Goal: Task Accomplishment & Management: Manage account settings

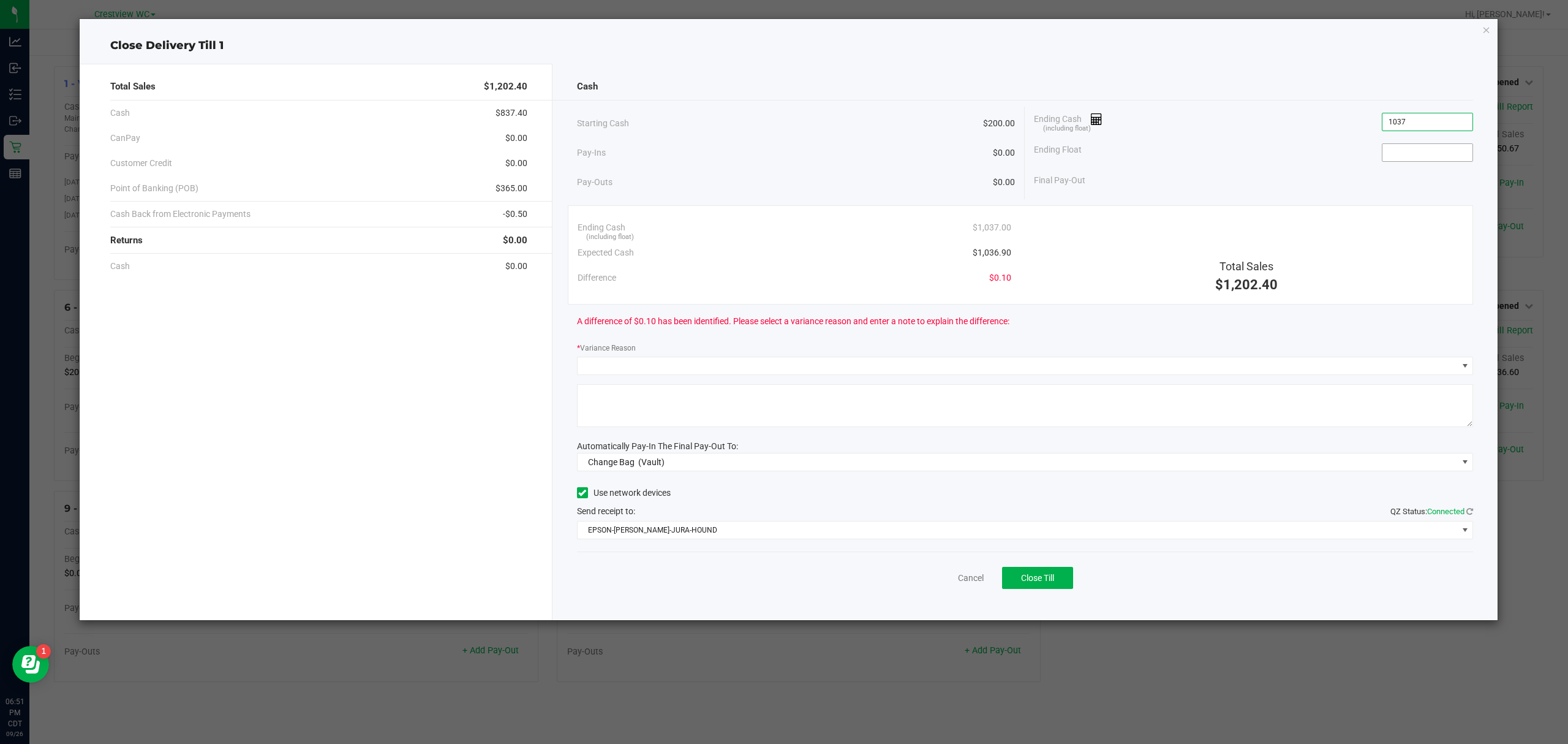
type input "$1,037.00"
click at [1449, 150] on input at bounding box center [1427, 152] width 90 height 17
type input "$200.00"
click at [373, 385] on div "Total Sales $1,202.40 Cash $837.40 CanPay $0.00 Customer Credit $0.00 Point of …" at bounding box center [316, 342] width 473 height 557
click at [1157, 362] on span at bounding box center [1018, 366] width 880 height 17
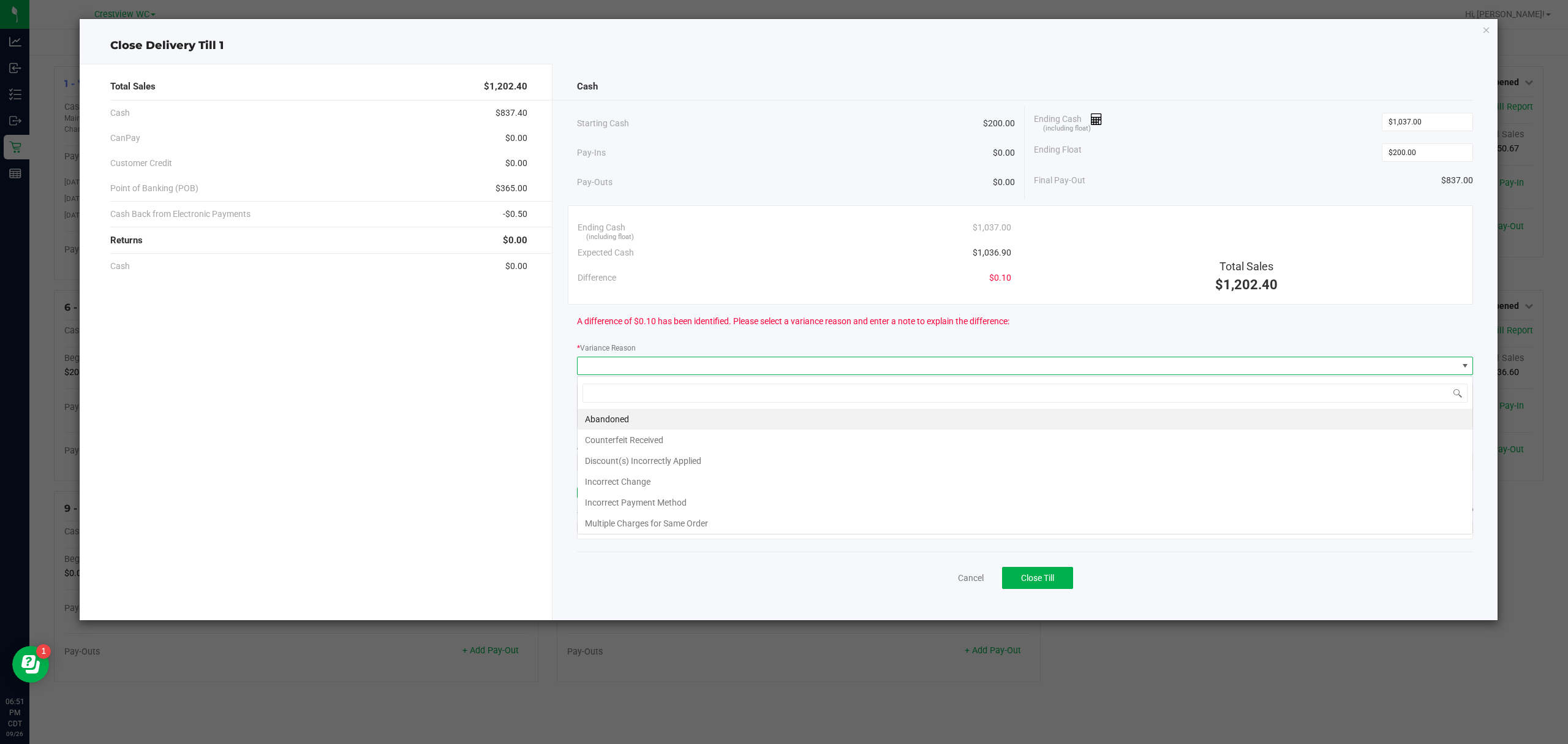
scroll to position [18, 897]
click at [596, 417] on li "Abandoned" at bounding box center [1026, 419] width 895 height 21
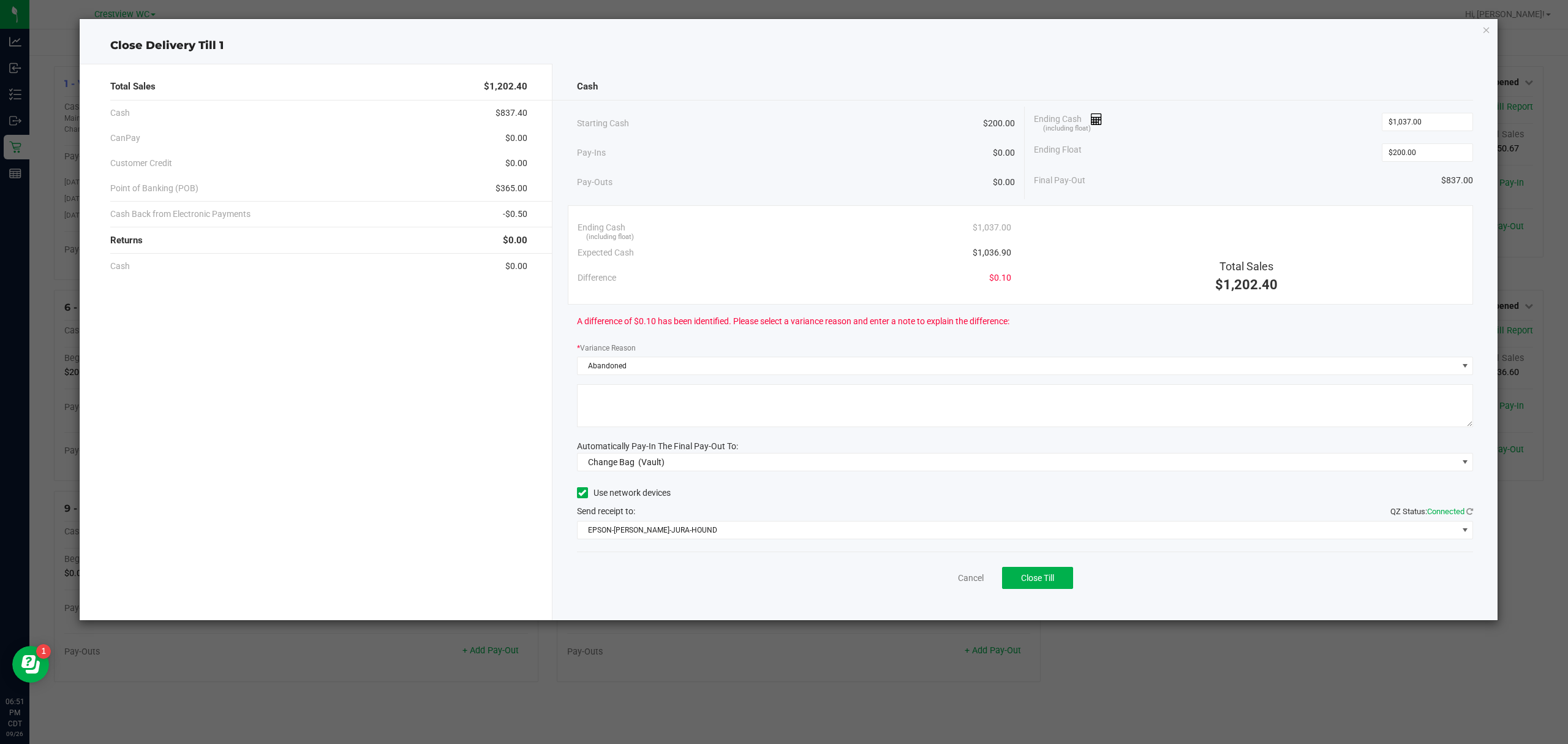
click at [622, 412] on textarea at bounding box center [1026, 405] width 897 height 42
type textarea "change abandoned"
click at [457, 464] on div "Total Sales $1,202.40 Cash $837.40 CanPay $0.00 Customer Credit $0.00 Point of …" at bounding box center [316, 342] width 473 height 557
click at [676, 460] on span "Change Bag (Vault)" at bounding box center [1018, 462] width 880 height 17
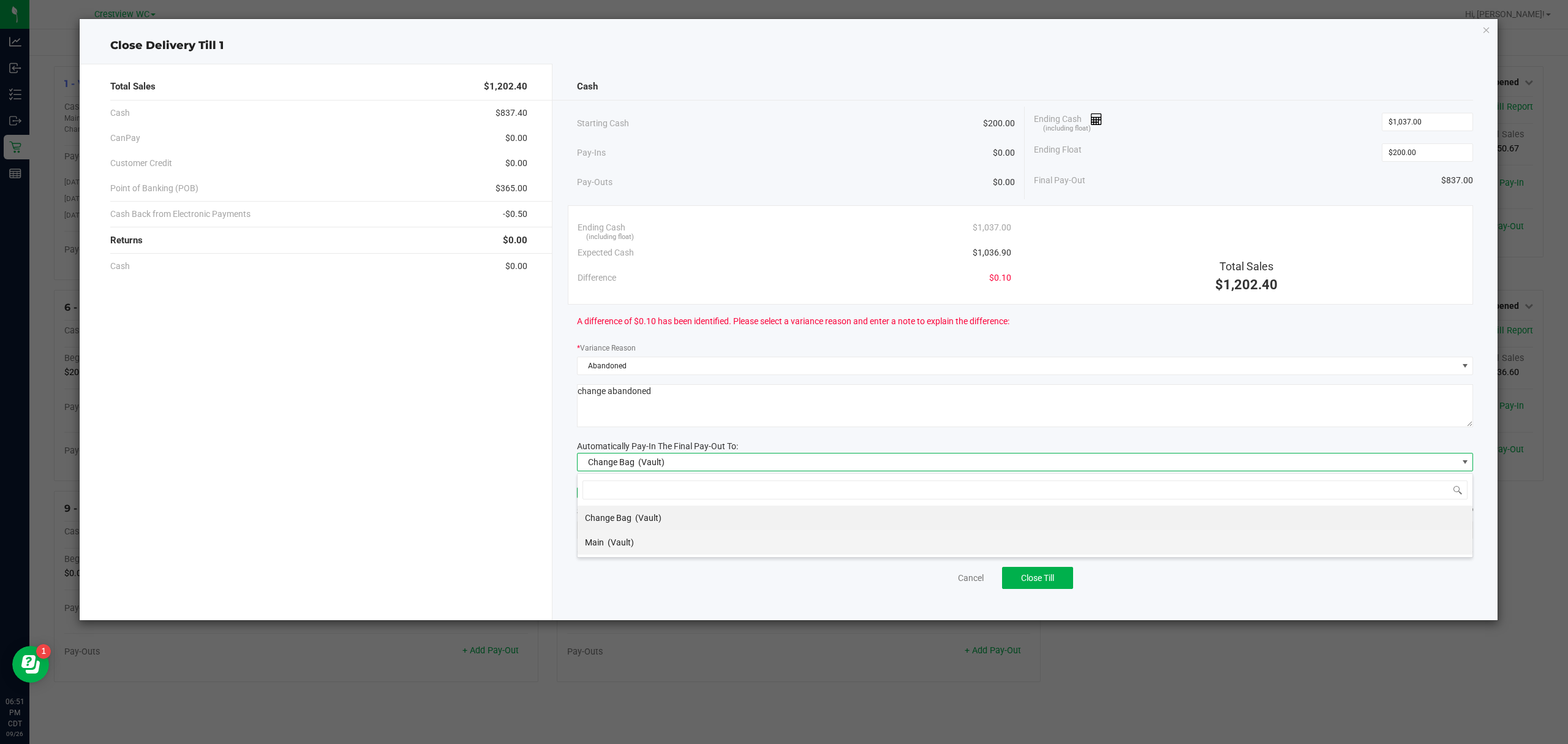
click at [635, 533] on li "Main (Vault)" at bounding box center [1026, 541] width 895 height 24
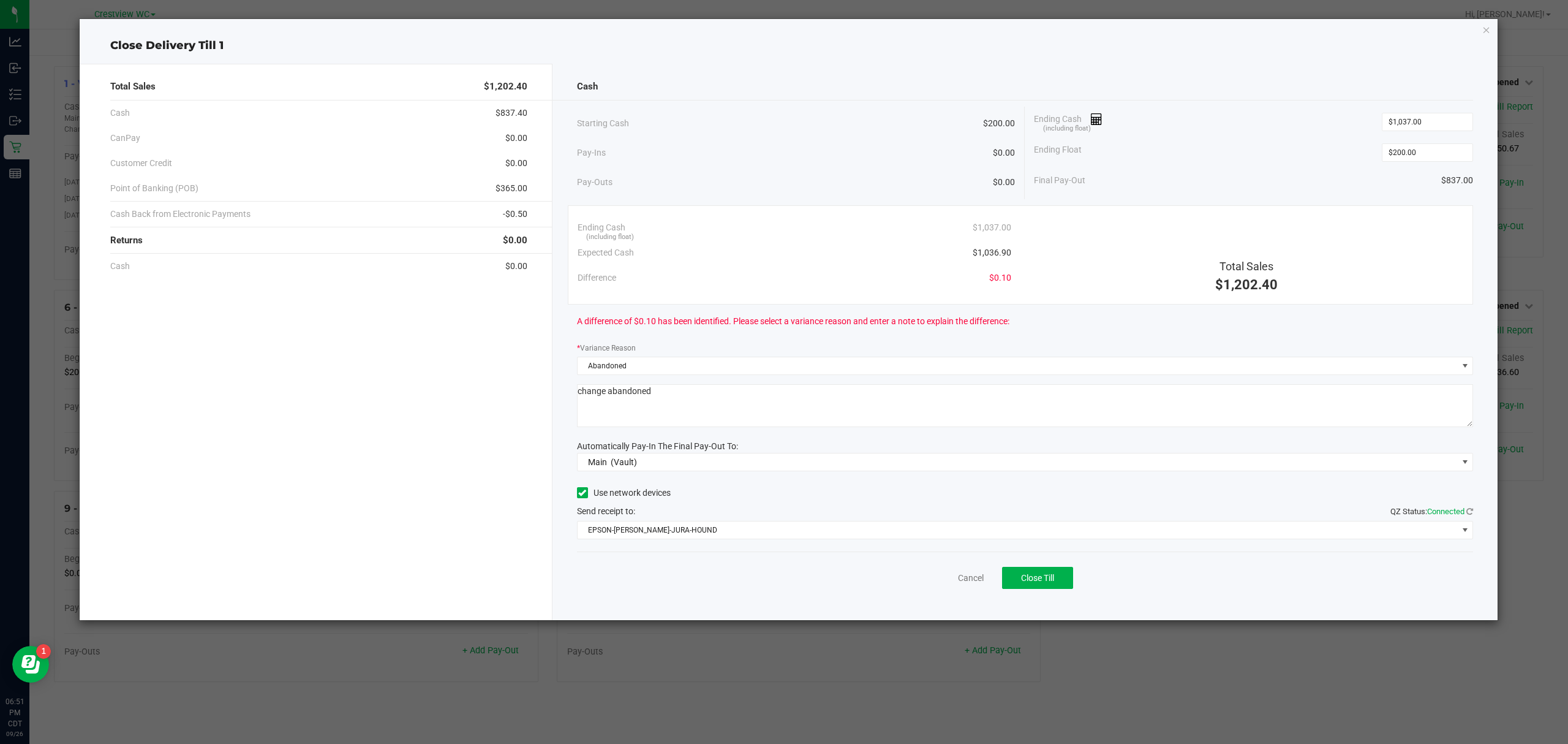
click at [472, 481] on div "Total Sales $1,202.40 Cash $837.40 CanPay $0.00 Customer Credit $0.00 Point of …" at bounding box center [316, 342] width 473 height 557
click at [892, 530] on span "EPSON-[PERSON_NAME]-JURA-HOUND" at bounding box center [1018, 530] width 880 height 17
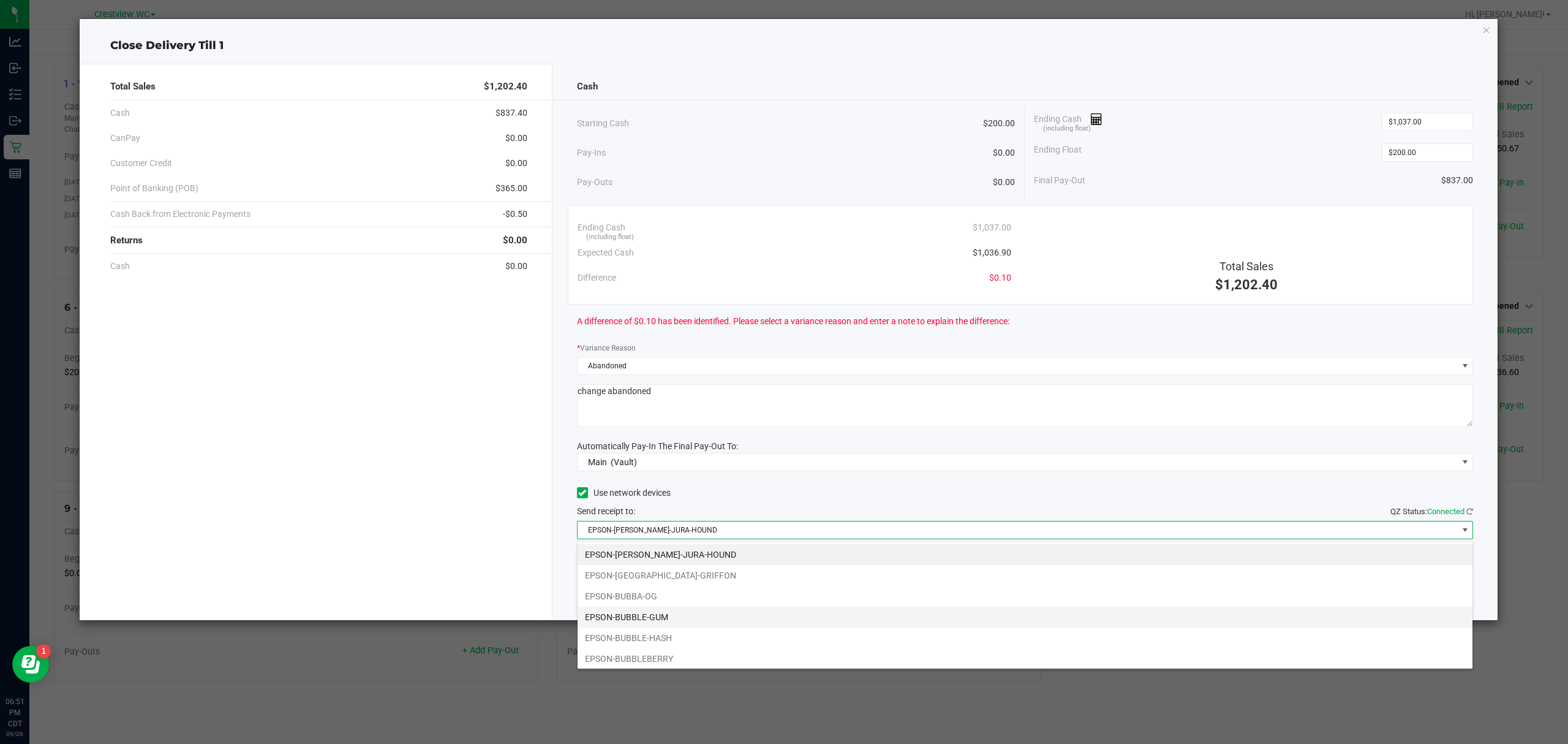
click at [655, 619] on li "EPSON-BUBBLE-GUM" at bounding box center [1026, 618] width 895 height 21
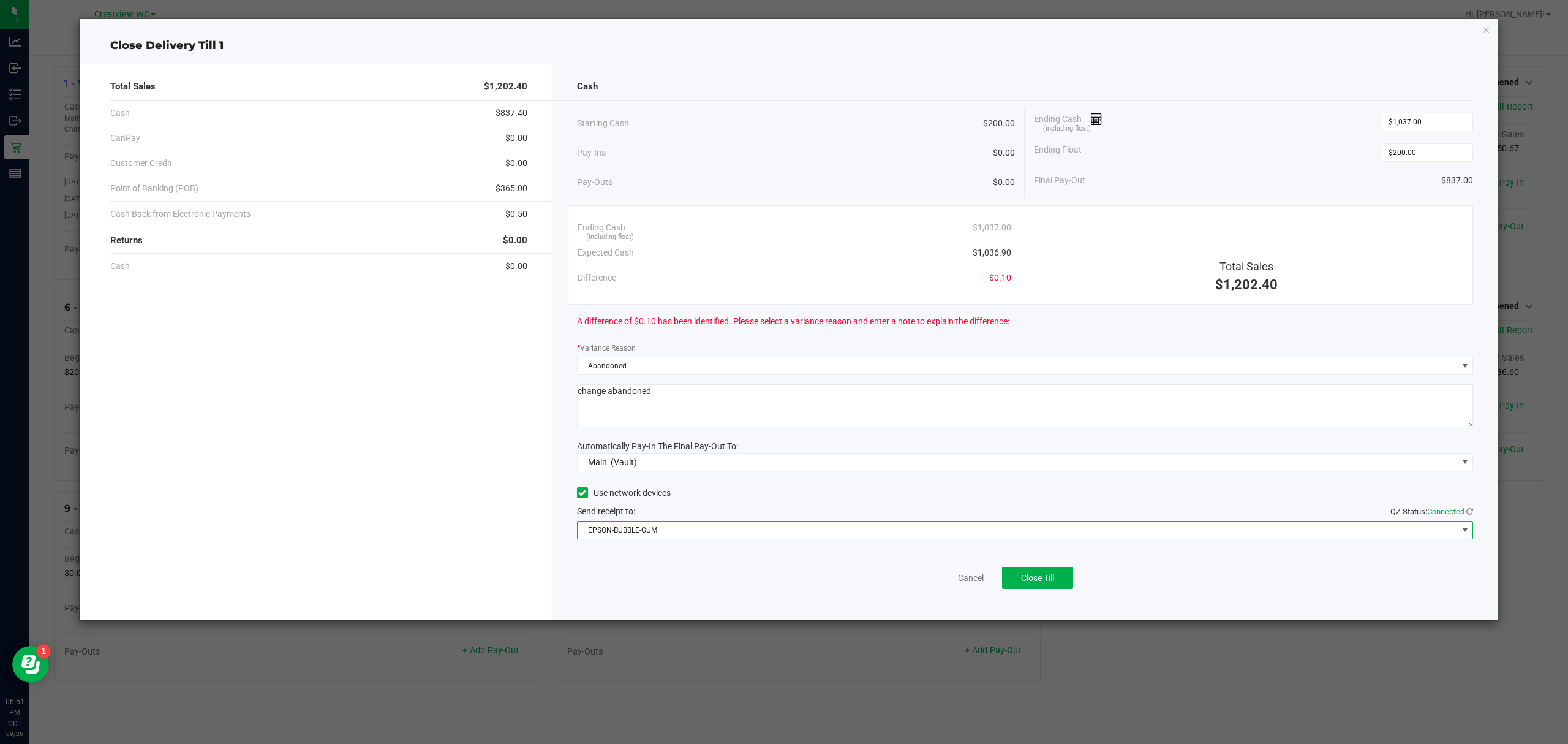
click at [439, 484] on div "Total Sales $1,202.40 Cash $837.40 CanPay $0.00 Customer Credit $0.00 Point of …" at bounding box center [316, 342] width 473 height 557
click at [1085, 582] on div "Cancel Close Till" at bounding box center [1026, 574] width 897 height 47
click at [1047, 577] on span "Close Till" at bounding box center [1037, 578] width 33 height 10
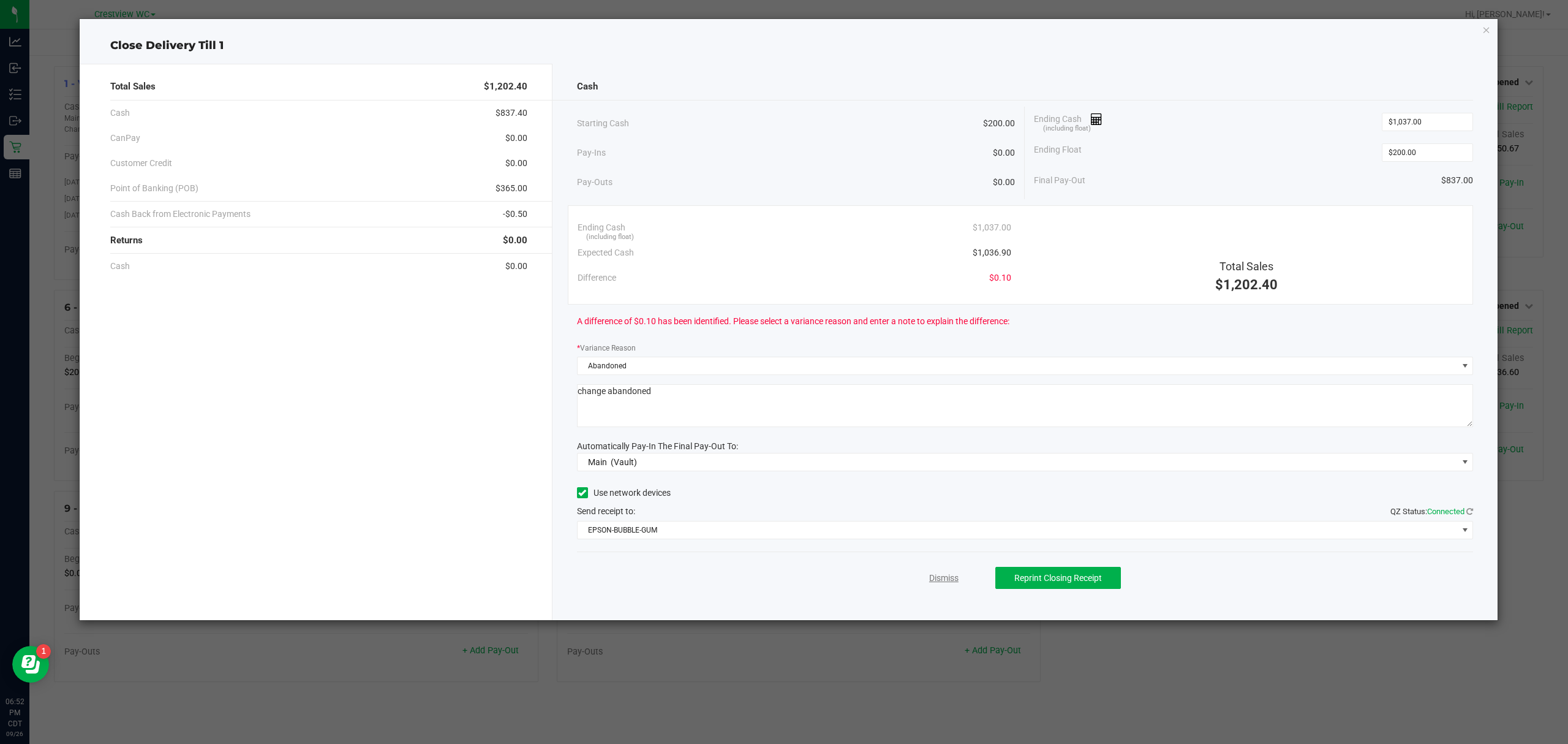
click at [948, 577] on link "Dismiss" at bounding box center [944, 577] width 29 height 13
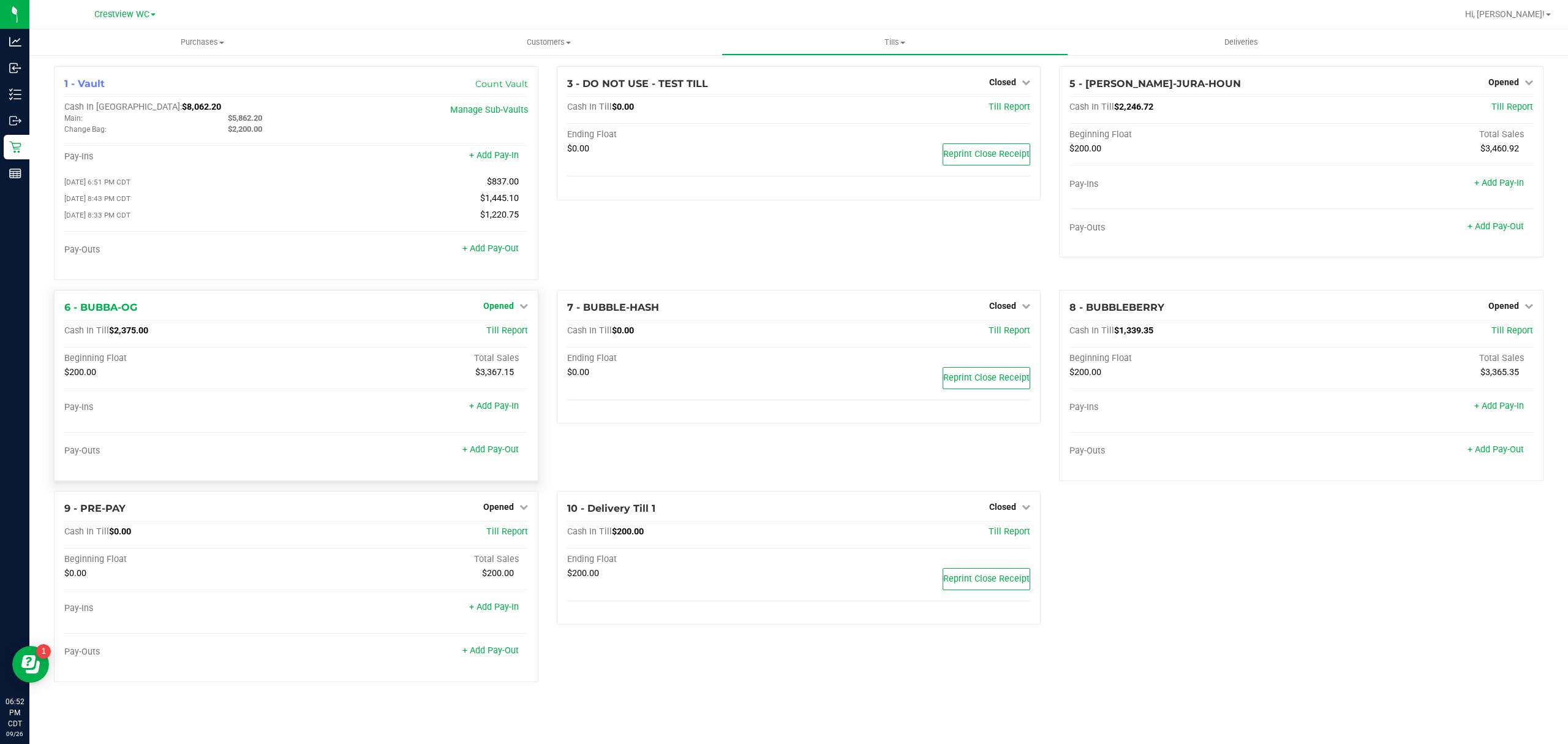
click at [498, 311] on span "Opened" at bounding box center [499, 306] width 31 height 10
click at [498, 332] on link "Close Till" at bounding box center [500, 331] width 33 height 10
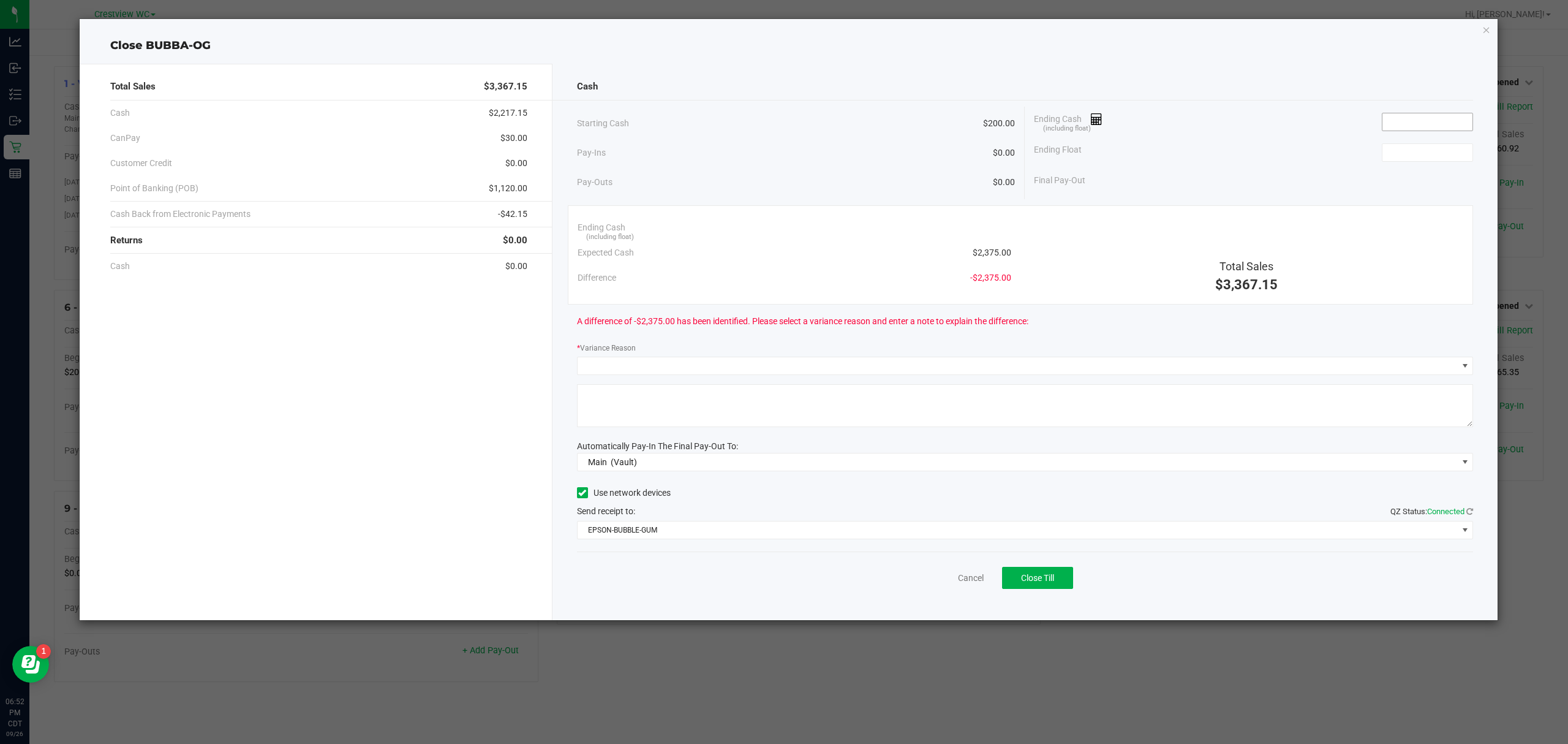
click at [1414, 122] on input at bounding box center [1427, 122] width 90 height 17
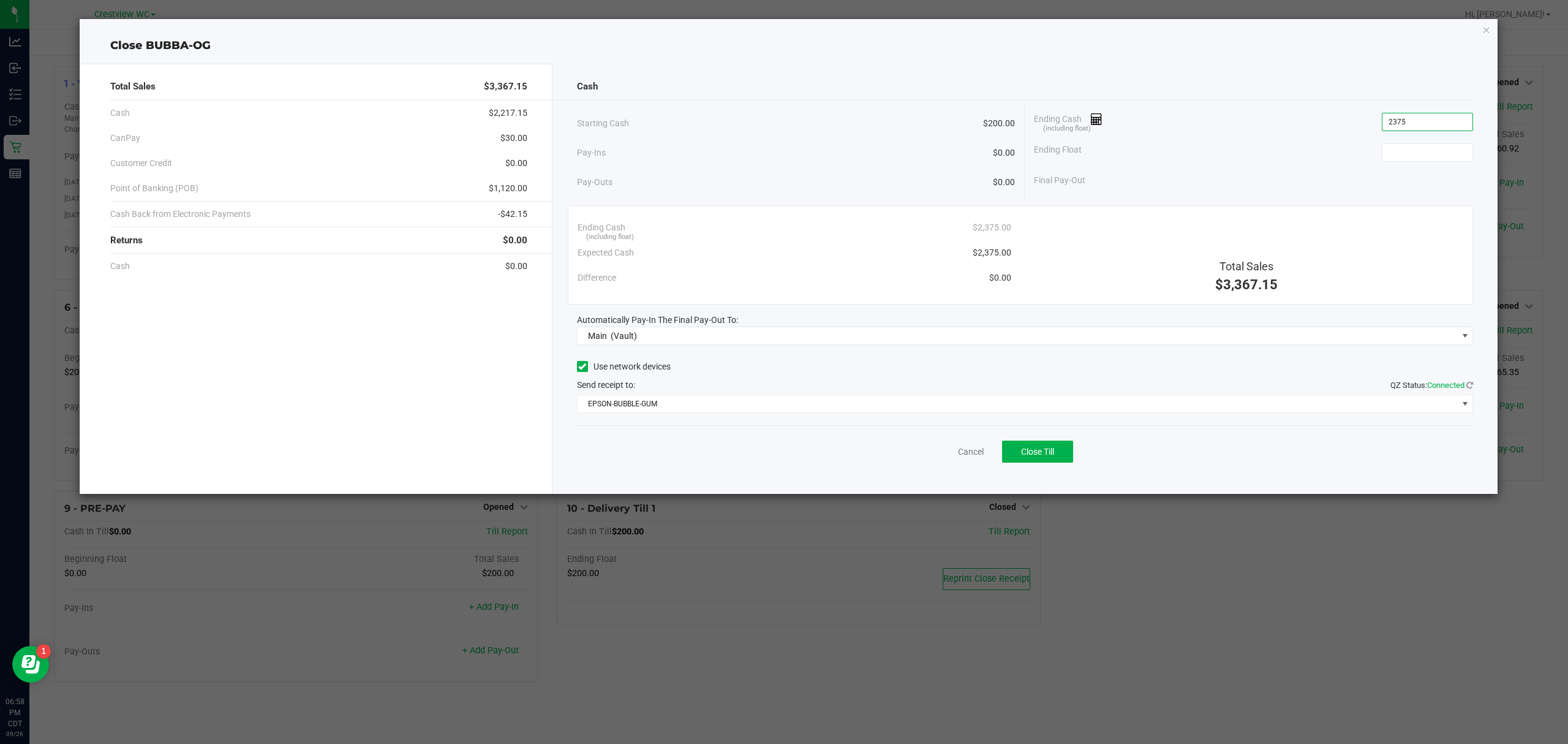
type input "$2,375.00"
click at [1288, 155] on div "Ending Float" at bounding box center [1253, 152] width 439 height 31
click at [1399, 138] on div "Ending Float" at bounding box center [1253, 152] width 439 height 31
click at [1400, 145] on input at bounding box center [1427, 152] width 90 height 17
type input "$200.00"
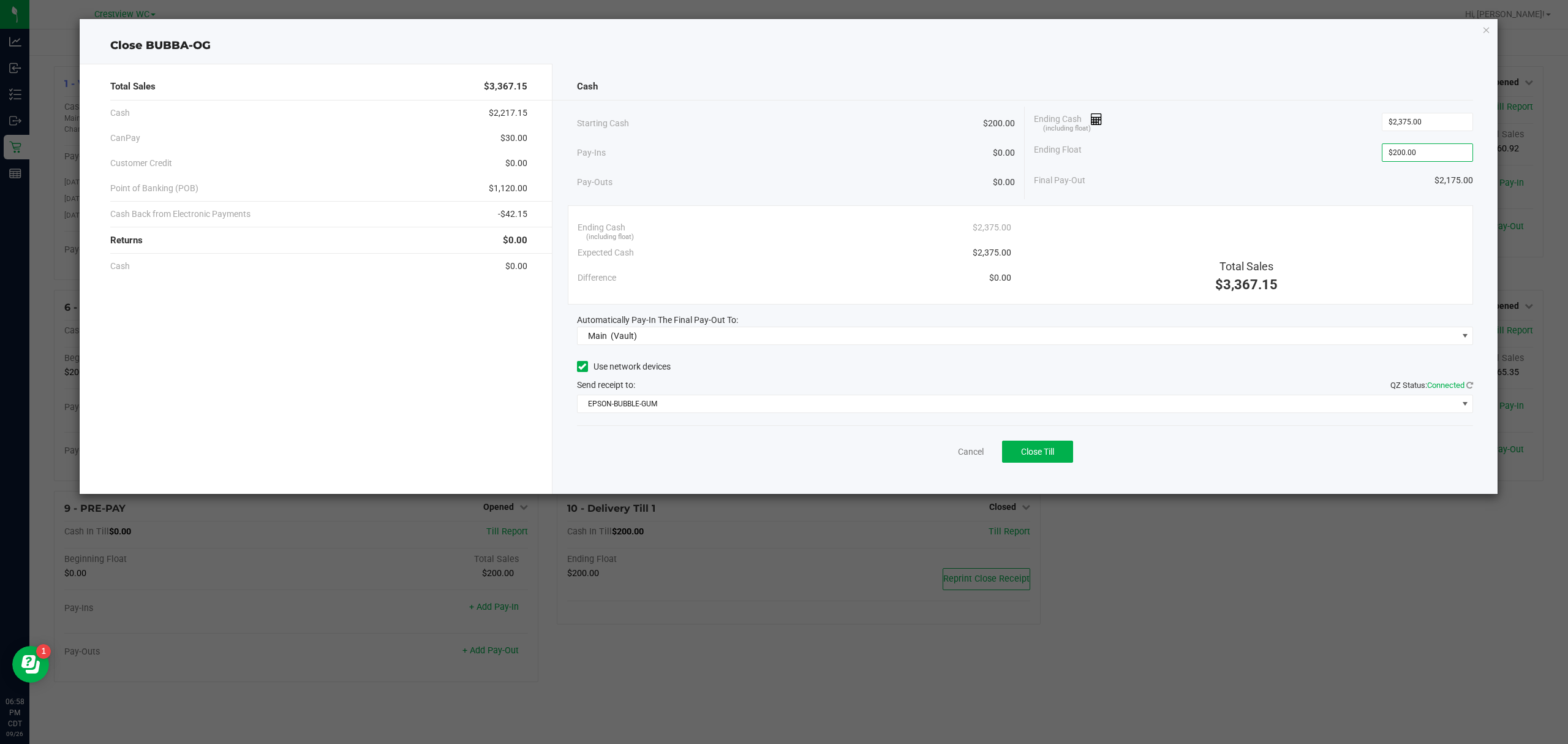
click at [1165, 160] on div "Ending Float $200.00" at bounding box center [1253, 152] width 439 height 31
click at [1040, 442] on button "Close Till" at bounding box center [1038, 452] width 71 height 22
click at [949, 447] on link "Dismiss" at bounding box center [944, 452] width 29 height 13
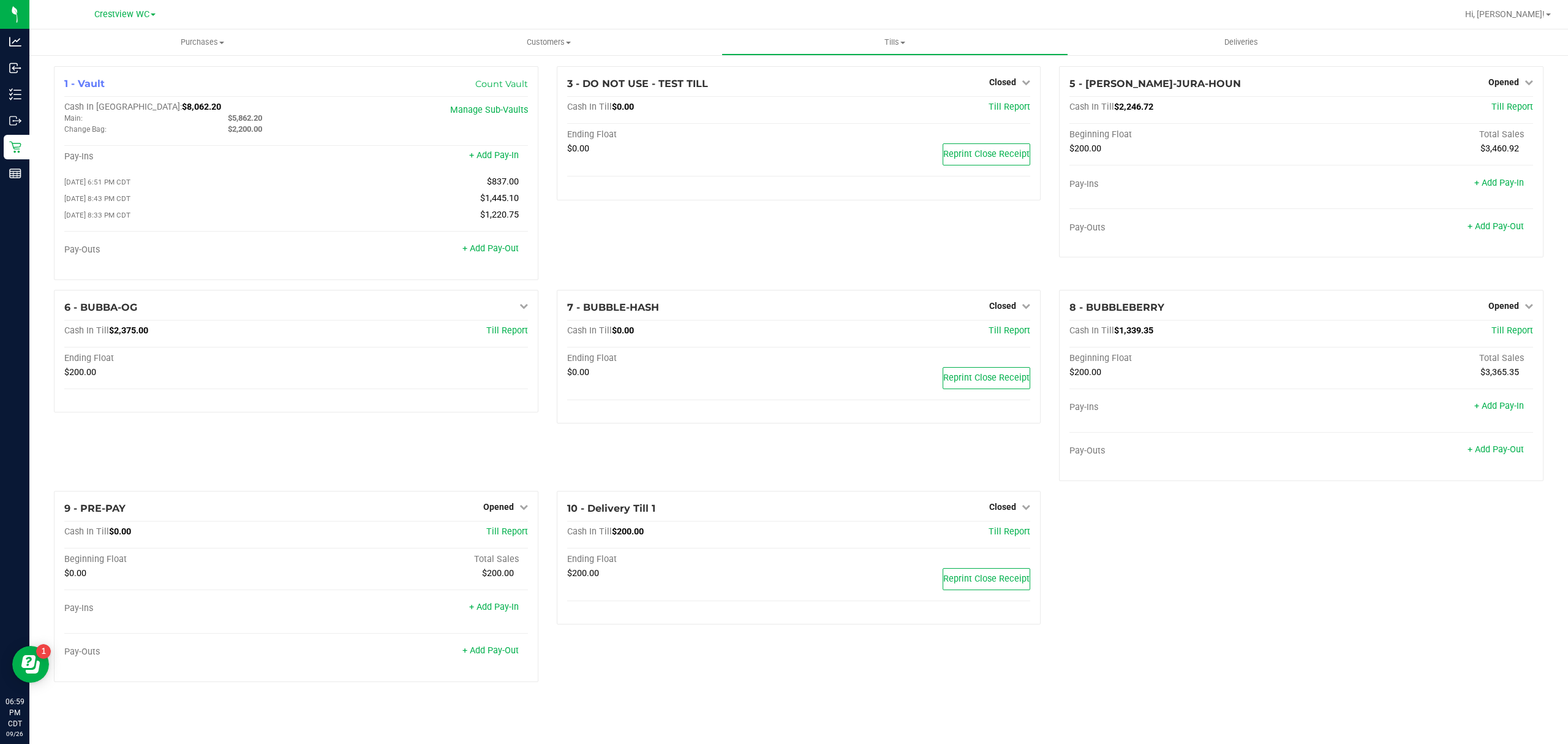
click at [1175, 543] on div "1 - Vault Count Vault Cash In Vault: $8,062.20 Main: $5,862.20 Change Bag: $2,2…" at bounding box center [798, 379] width 1508 height 625
click at [986, 249] on div "3 - DO NOT USE - TEST TILL Closed Open Till Cash In Till $0.00 Till Report Endi…" at bounding box center [799, 179] width 503 height 224
